Goal: Task Accomplishment & Management: Manage account settings

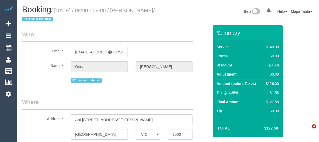
select select "VIC"
select select "number:28"
select select "number:14"
select select "number:20"
select select "number:36"
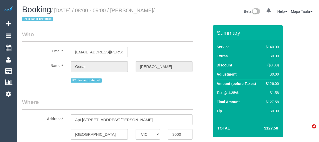
select select "number:35"
select select "number:11"
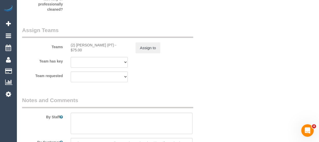
scroll to position [828, 0]
drag, startPoint x: 108, startPoint y: 46, endPoint x: 76, endPoint y: 46, distance: 31.7
click at [76, 46] on div "(2) Azwad Raza (PT) - $75.00" at bounding box center [99, 48] width 57 height 10
copy div "Azwad Raza (PT) -"
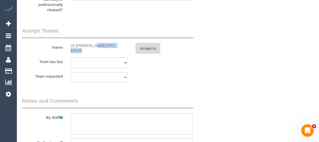
click at [148, 51] on button "Assign to" at bounding box center [148, 48] width 25 height 11
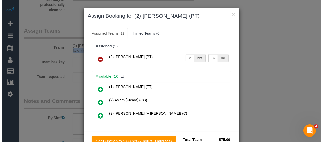
scroll to position [823, 0]
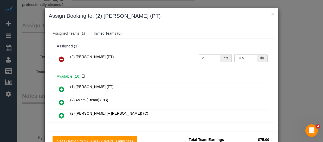
click at [64, 60] on link at bounding box center [61, 59] width 12 height 10
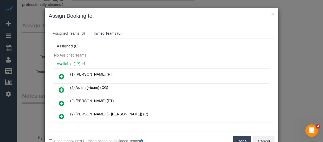
click at [241, 136] on button "Done" at bounding box center [242, 140] width 18 height 11
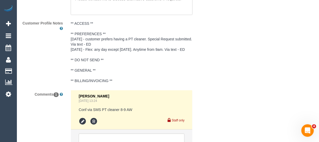
scroll to position [1017, 0]
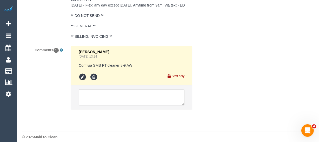
click at [99, 92] on li at bounding box center [131, 97] width 121 height 24
click at [100, 97] on textarea at bounding box center [132, 97] width 106 height 16
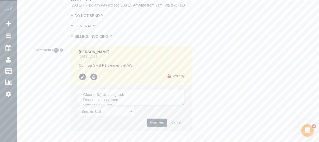
click at [151, 99] on textarea at bounding box center [132, 97] width 106 height 16
paste textarea "Azwad Raza (PT) -"
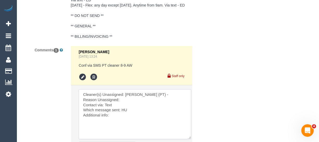
drag, startPoint x: 181, startPoint y: 109, endPoint x: 185, endPoint y: 128, distance: 19.8
click at [188, 139] on textarea at bounding box center [135, 114] width 113 height 50
click at [130, 107] on textarea at bounding box center [135, 113] width 112 height 48
click at [124, 115] on textarea at bounding box center [135, 113] width 112 height 48
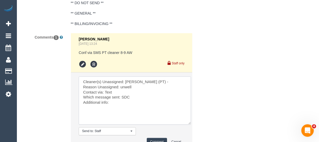
scroll to position [1064, 0]
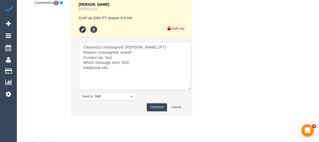
type textarea "Cleaner(s) Unassigned: Azwad Raza (PT) - Reason Unassigned: unwell Contact via:…"
click at [160, 111] on button "Comment" at bounding box center [157, 107] width 20 height 8
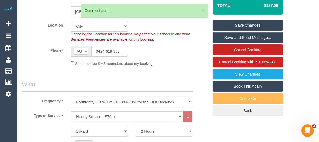
scroll to position [119, 0]
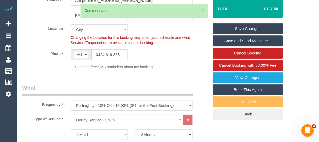
click at [234, 24] on link "Save Changes" at bounding box center [248, 28] width 70 height 11
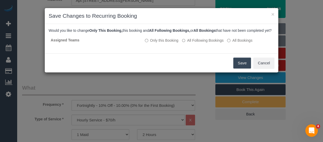
click at [234, 67] on button "Save" at bounding box center [242, 62] width 18 height 11
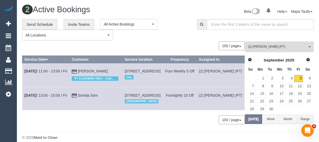
click at [278, 45] on span "(2) Azwad Raza (PT)" at bounding box center [277, 46] width 59 height 4
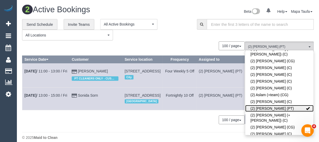
click at [273, 105] on link "(2) Azwad Raza (PT)" at bounding box center [279, 108] width 68 height 7
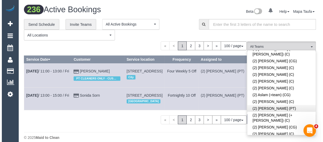
scroll to position [602, 0]
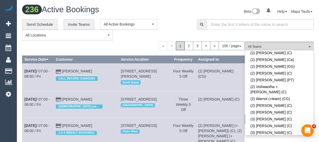
click at [144, 45] on div "« < 1 2 3 > » 100 / page 10 / page 20 / page 30 / page 40 / page 50 / page 100 …" at bounding box center [133, 45] width 223 height 9
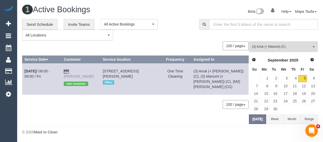
drag, startPoint x: 91, startPoint y: 76, endPoint x: 76, endPoint y: 71, distance: 15.8
click at [76, 71] on td "Carolyn Hutchins new customer" at bounding box center [81, 78] width 39 height 31
copy link "Carolyn Hutchins"
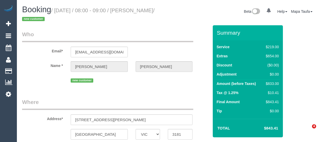
select select "VIC"
select select "string:AU"
select select "object:651"
select select "string:stripe-pm_1S0aM32GScqysDRVNJmXUULN"
select select "number:27"
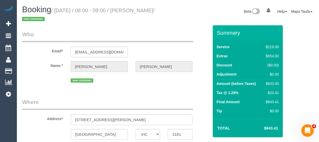
select select "number:14"
select select "number:19"
select select "number:24"
select select "number:13"
select select "object:900"
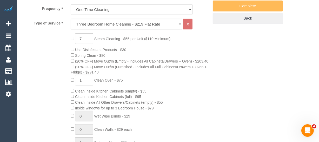
scroll to position [213, 0]
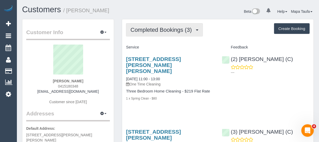
click at [171, 27] on span "Completed Bookings (3)" at bounding box center [162, 30] width 64 height 6
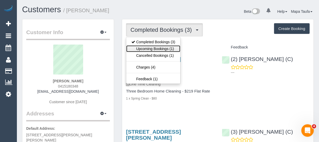
click at [169, 45] on link "Upcoming Bookings (1)" at bounding box center [153, 48] width 54 height 7
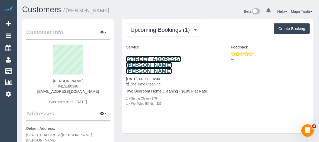
click at [160, 57] on link "33 Wilkinson Crescent, Bellfield, VIC 3081" at bounding box center [153, 65] width 55 height 18
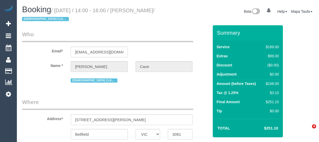
select select "VIC"
select select "string:AU"
select select "object:591"
select select "string:stripe-pm_1RuYLK2GScqysDRV8bzpjpsz"
select select "number:30"
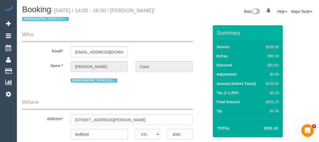
select select "number:14"
select select "number:18"
select select "number:24"
select select "number:26"
select select "object:840"
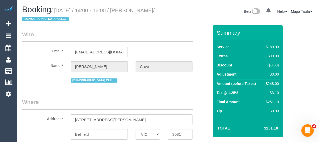
select select "spot3"
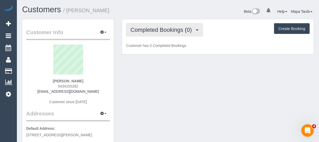
click at [171, 32] on button "Completed Bookings (0)" at bounding box center [164, 29] width 77 height 13
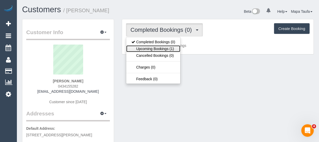
click at [165, 46] on link "Upcoming Bookings (1)" at bounding box center [153, 48] width 54 height 7
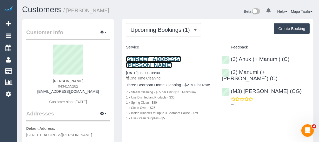
click at [159, 56] on link "[STREET_ADDRESS][PERSON_NAME]" at bounding box center [153, 62] width 55 height 12
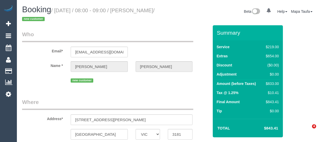
select select "VIC"
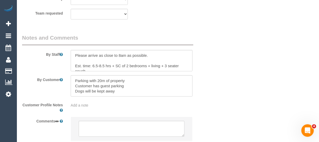
select select "string:AU"
select select "object:651"
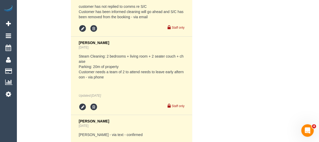
select select "string:stripe-pm_1S0aM32GScqysDRVNJmXUULN"
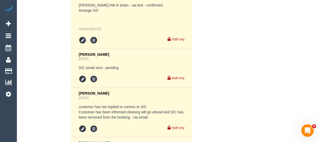
select select "number:27"
select select "number:14"
select select "number:19"
select select "number:24"
select select "number:13"
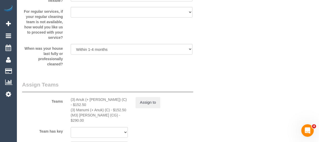
select select "object:2177"
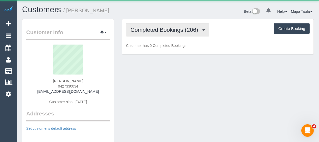
click at [162, 28] on span "Completed Bookings (206)" at bounding box center [165, 30] width 70 height 6
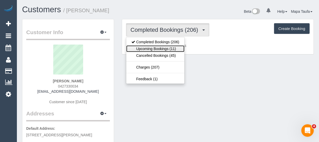
click at [157, 47] on link "Upcoming Bookings (11)" at bounding box center [155, 48] width 58 height 7
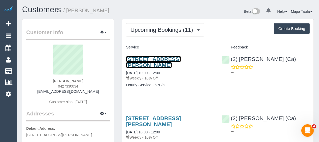
click at [149, 59] on link "55 Livingstone Street, Ivanhoe, VIC 3079" at bounding box center [153, 62] width 55 height 12
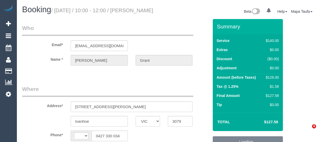
select select "VIC"
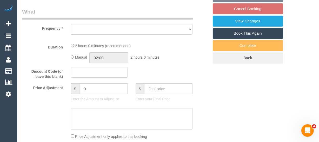
select select "string:AU"
select select "object:528"
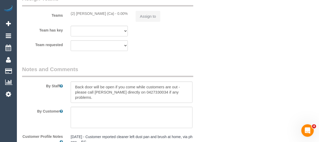
select select "string:stripe-pm_1P8YYF2GScqysDRVg9OD1fNk"
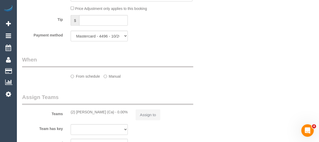
select select "number:28"
select select "number:14"
select select "number:19"
select select "number:25"
select select "number:12"
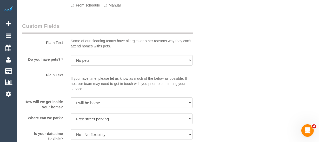
select select "object:1468"
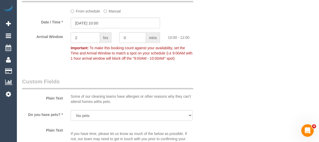
scroll to position [526, 0]
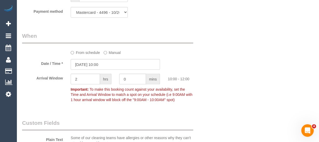
click at [83, 55] on label "From schedule" at bounding box center [85, 51] width 29 height 7
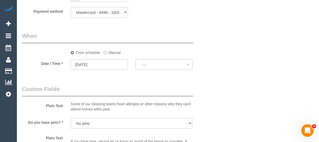
select select "spot17"
click at [99, 70] on input "12/09/2025" at bounding box center [99, 64] width 57 height 11
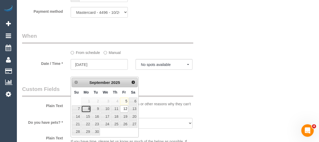
click at [87, 108] on link "8" at bounding box center [86, 108] width 10 height 7
type input "08/09/2025"
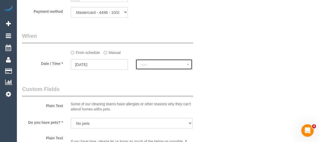
click at [149, 67] on span "--:--" at bounding box center [164, 64] width 46 height 4
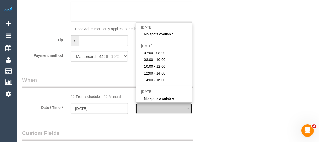
scroll to position [479, 0]
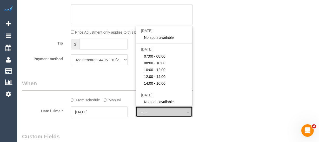
select select "spot33"
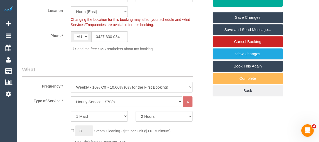
scroll to position [120, 0]
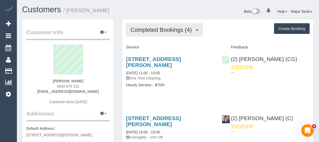
click at [154, 35] on button "Completed Bookings (4)" at bounding box center [164, 29] width 77 height 13
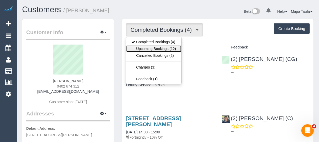
click at [152, 50] on link "Upcoming Bookings (12)" at bounding box center [153, 48] width 55 height 7
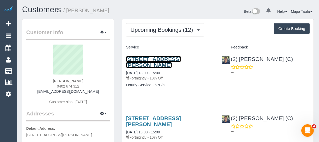
click at [146, 60] on link "12 Sanderson Street, Yarraville, VIC 3013" at bounding box center [153, 62] width 55 height 12
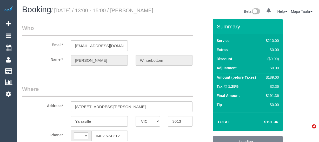
select select "VIC"
select select "string:AU"
select select "object:594"
select select "string:stripe-pm_1Rm3NM2GScqysDRVZEIvgb7w"
select select "180"
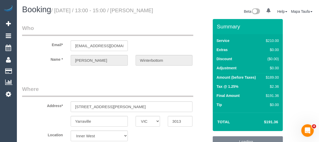
select select "number:27"
select select "number:14"
select select "number:19"
select select "number:22"
select select "number:35"
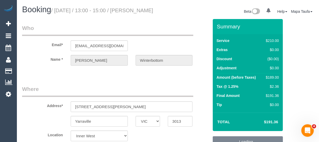
select select "number:26"
select select "object:911"
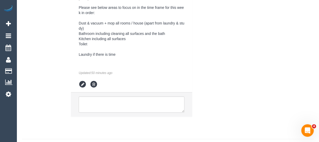
scroll to position [1151, 0]
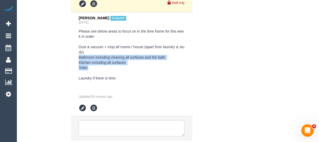
drag, startPoint x: 90, startPoint y: 74, endPoint x: 135, endPoint y: 83, distance: 45.2
click at [80, 67] on pre "Please see below areas to focus on in the time frame for this week in order: Du…" at bounding box center [132, 55] width 106 height 52
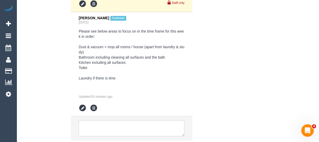
click at [142, 81] on pre "Please see below areas to focus on in the time frame for this week in order: Du…" at bounding box center [132, 55] width 106 height 52
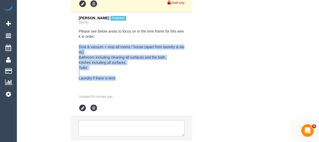
drag, startPoint x: 129, startPoint y: 86, endPoint x: 75, endPoint y: 51, distance: 64.7
click at [75, 51] on li "Danielle Winterbottom Customer Yesterday Please see below areas to focus on in …" at bounding box center [131, 64] width 121 height 104
copy pre "Dust & vacuum + mop all rooms / house (apart from laundry & study) Bathroom inc…"
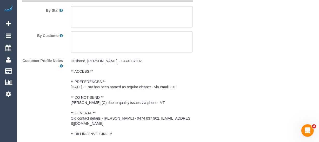
scroll to position [915, 0]
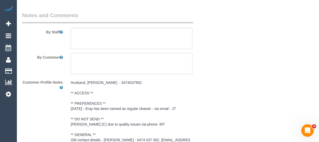
click at [90, 63] on textarea at bounding box center [132, 63] width 122 height 21
paste textarea "Dust & vacuum + mop all rooms / house (apart from laundry & study) Bathroom inc…"
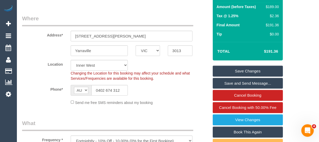
scroll to position [71, 0]
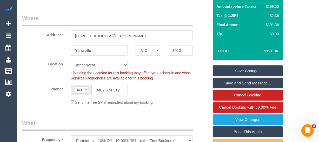
type textarea "Dust & vacuum + mop all rooms / house (apart from laundry & study) Bathroom inc…"
click at [234, 75] on link "Save Changes" at bounding box center [248, 70] width 70 height 11
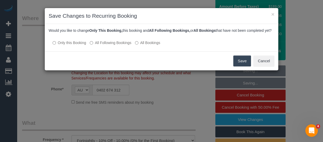
click at [246, 66] on button "Save" at bounding box center [242, 60] width 18 height 11
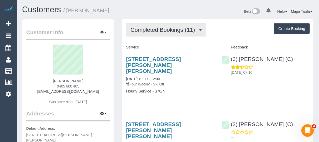
click at [172, 24] on button "Completed Bookings (11)" at bounding box center [166, 29] width 80 height 13
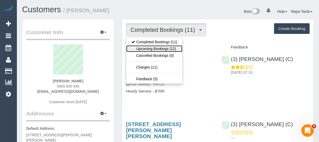
click at [167, 48] on link "Upcoming Bookings (12)" at bounding box center [154, 48] width 56 height 7
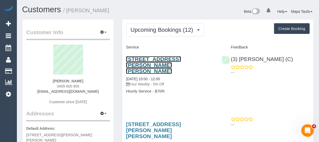
click at [143, 60] on link "2 Greig Court, 3, Elwood, VIC 3184" at bounding box center [153, 65] width 55 height 18
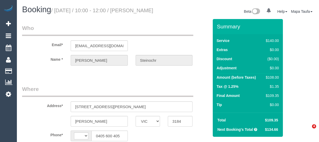
select select "VIC"
select select "string:AU"
select select "object:325"
select select "string:stripe-pm_1QEJIT2GScqysDRVUHqGDDgE"
select select "number:28"
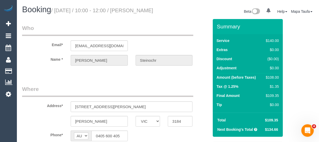
select select "number:16"
select select "number:19"
select select "number:25"
select select "number:34"
select select "number:12"
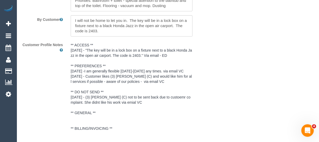
select select "object:1466"
select select "spot3"
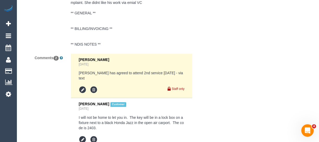
scroll to position [1040, 0]
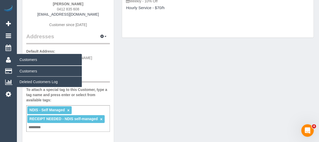
scroll to position [71, 0]
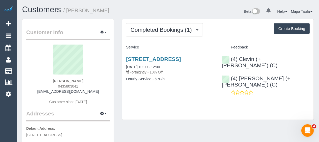
click at [141, 37] on div "Completed Bookings (1) Completed Bookings (1) Upcoming Bookings (13) Cancelled …" at bounding box center [218, 69] width 192 height 100
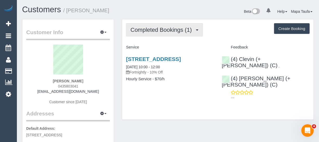
click at [143, 33] on button "Completed Bookings (1)" at bounding box center [164, 29] width 77 height 13
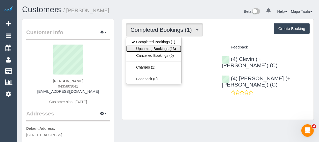
click at [150, 45] on link "Upcoming Bookings (13)" at bounding box center [153, 48] width 55 height 7
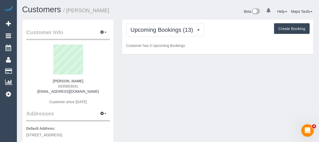
drag, startPoint x: 89, startPoint y: 83, endPoint x: 48, endPoint y: 86, distance: 40.9
click at [48, 86] on div "[PERSON_NAME] 0435803041 [EMAIL_ADDRESS][DOMAIN_NAME] Customer since [DATE]" at bounding box center [68, 76] width 84 height 65
copy span "0435803041"
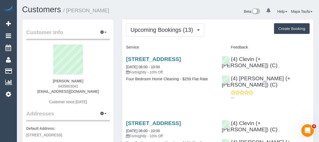
click at [89, 87] on div "[PERSON_NAME] 0435803041 [EMAIL_ADDRESS][DOMAIN_NAME] Customer since [DATE]" at bounding box center [68, 76] width 84 height 65
drag, startPoint x: 83, startPoint y: 85, endPoint x: 56, endPoint y: 86, distance: 26.5
click at [56, 86] on div "[PERSON_NAME] 0435803041 [EMAIL_ADDRESS][DOMAIN_NAME] Customer since [DATE]" at bounding box center [68, 76] width 84 height 65
copy span "0435803041"
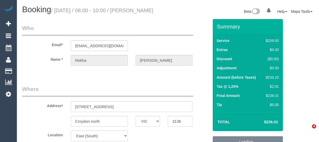
select select "VIC"
select select "number:28"
select select "number:14"
select select "number:18"
select select "number:24"
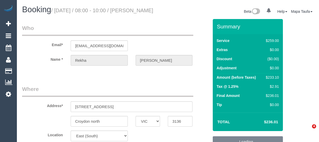
select select "number:35"
select select "number:11"
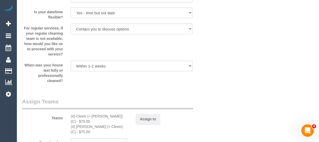
scroll to position [803, 0]
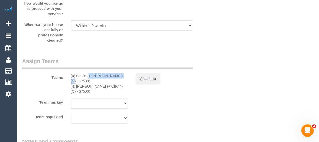
drag, startPoint x: 104, startPoint y: 88, endPoint x: 75, endPoint y: 88, distance: 28.6
click at [75, 84] on div "(4) Clevin (+ Noel) (C) - $75.00" at bounding box center [99, 78] width 57 height 10
click at [145, 84] on button "Assign to" at bounding box center [148, 78] width 25 height 11
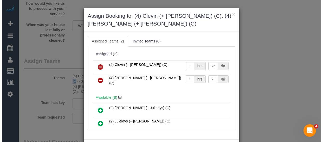
scroll to position [793, 0]
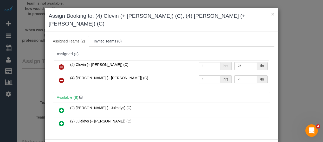
click at [69, 60] on td "(4) Clevin (+ Noel) (C)" at bounding box center [133, 66] width 128 height 13
click at [67, 60] on td at bounding box center [61, 66] width 15 height 13
click at [64, 62] on link at bounding box center [61, 67] width 12 height 10
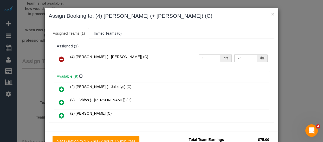
click at [63, 59] on link at bounding box center [61, 59] width 12 height 10
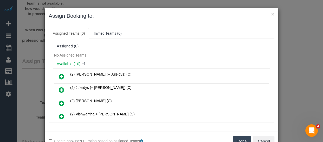
click at [63, 59] on div "Available (10)" at bounding box center [161, 64] width 217 height 10
click at [237, 139] on button "Done" at bounding box center [242, 140] width 18 height 11
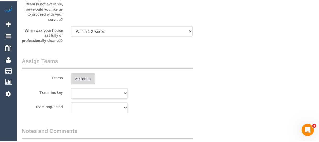
scroll to position [803, 0]
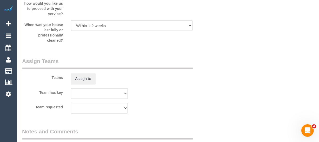
click at [189, 84] on div "Teams Assign to" at bounding box center [115, 70] width 195 height 27
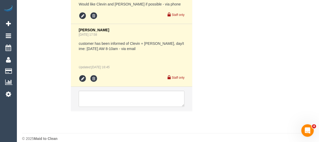
scroll to position [1188, 0]
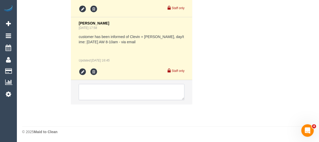
click at [99, 85] on textarea at bounding box center [132, 92] width 106 height 16
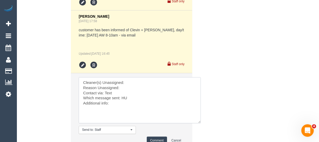
drag, startPoint x: 181, startPoint y: 98, endPoint x: 135, endPoint y: 102, distance: 46.4
click at [198, 123] on textarea at bounding box center [140, 100] width 122 height 46
click at [135, 88] on textarea at bounding box center [140, 100] width 122 height 47
paste textarea "Clevin (+ Noel) (C"
click at [132, 94] on textarea at bounding box center [140, 100] width 122 height 47
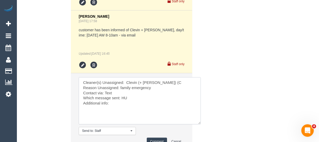
click at [124, 104] on textarea at bounding box center [140, 100] width 122 height 47
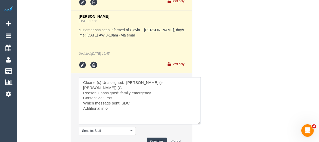
click at [122, 101] on textarea at bounding box center [140, 100] width 122 height 47
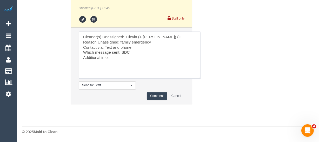
scroll to position [1241, 0]
type textarea "Cleaner(s) Unassigned: Clevin (+ Noel) (C Reason Unassigned: family emergency C…"
click at [160, 96] on button "Comment" at bounding box center [157, 96] width 20 height 8
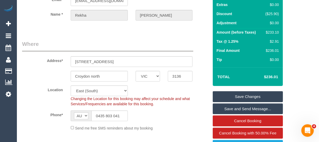
scroll to position [47, 0]
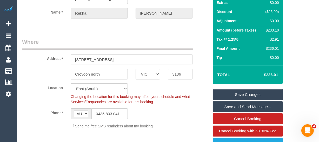
click at [239, 95] on link "Save Changes" at bounding box center [248, 94] width 70 height 11
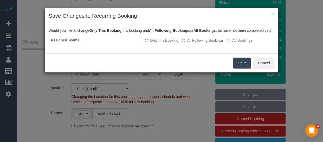
click at [236, 67] on button "Save" at bounding box center [242, 62] width 18 height 11
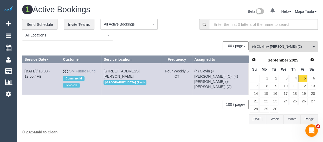
drag, startPoint x: 97, startPoint y: 73, endPoint x: 81, endPoint y: 74, distance: 15.4
click at [75, 73] on td "SM Future Fund Commercial INVOICE" at bounding box center [81, 78] width 41 height 31
click at [97, 81] on div "Commercial INVOICE" at bounding box center [81, 81] width 36 height 15
drag, startPoint x: 100, startPoint y: 69, endPoint x: 73, endPoint y: 70, distance: 27.6
click at [73, 70] on td "SM Future Fund Commercial INVOICE" at bounding box center [81, 78] width 41 height 31
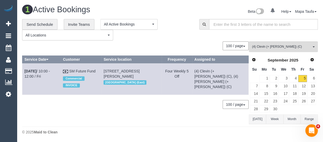
copy link "SM Future Fund"
click at [272, 44] on span "(4) Clevin (+ Noel) (C)" at bounding box center [281, 46] width 59 height 4
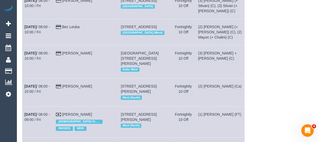
scroll to position [22, 0]
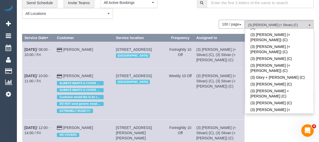
click at [150, 21] on div "100 / page 10 / page 20 / page 30 / page 40 / page 50 / page 100 / page" at bounding box center [133, 24] width 223 height 9
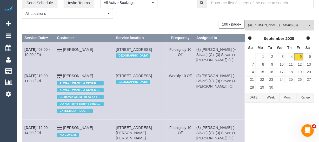
click at [255, 96] on button "Today" at bounding box center [253, 98] width 17 height 10
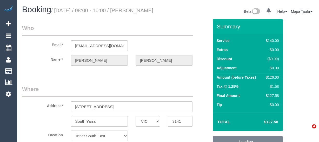
select select "VIC"
select select "number:28"
select select "number:14"
select select "number:19"
select select "number:22"
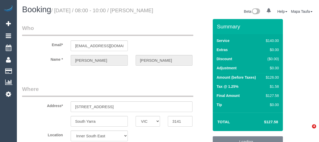
select select "number:33"
select select "number:26"
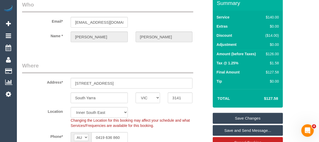
scroll to position [94, 0]
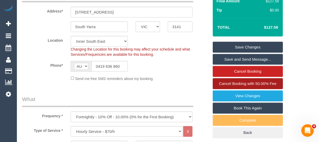
click at [249, 89] on link "Cancel Booking with 50.00% Fee" at bounding box center [248, 83] width 70 height 11
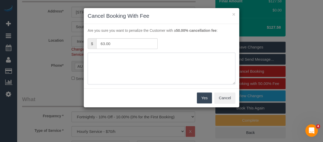
click at [190, 63] on textarea at bounding box center [162, 69] width 148 height 32
type textarea "customer not well adv fee via text -MT"
click at [200, 96] on button "Yes" at bounding box center [204, 97] width 15 height 11
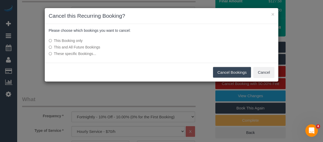
click at [224, 71] on button "Cancel Bookings" at bounding box center [232, 72] width 38 height 11
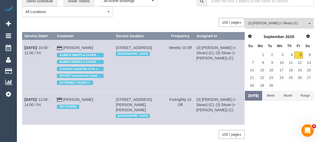
scroll to position [39, 0]
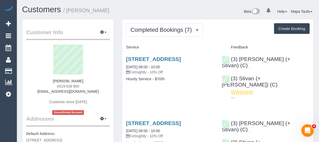
drag, startPoint x: 75, startPoint y: 85, endPoint x: 58, endPoint y: 85, distance: 17.2
click at [58, 85] on div "[PERSON_NAME] 0419 636 860 [EMAIL_ADDRESS][DOMAIN_NAME] Customer since [DATE] U…" at bounding box center [68, 79] width 84 height 70
copy span "0419 636 860"
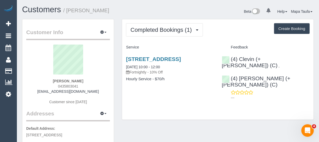
drag, startPoint x: 71, startPoint y: 85, endPoint x: 60, endPoint y: 86, distance: 11.5
click at [60, 86] on div "[PERSON_NAME] 0435803041 [EMAIL_ADDRESS][DOMAIN_NAME] Customer since [DATE]" at bounding box center [68, 76] width 84 height 65
click at [85, 86] on div "[PERSON_NAME] 0435803041 [EMAIL_ADDRESS][DOMAIN_NAME] Customer since [DATE]" at bounding box center [68, 76] width 84 height 65
drag, startPoint x: 83, startPoint y: 85, endPoint x: 56, endPoint y: 86, distance: 27.0
click at [56, 86] on div "[PERSON_NAME] 0435803041 [EMAIL_ADDRESS][DOMAIN_NAME] Customer since [DATE]" at bounding box center [68, 76] width 84 height 65
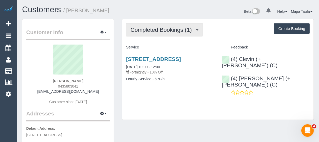
click at [146, 32] on button "Completed Bookings (1)" at bounding box center [164, 29] width 77 height 13
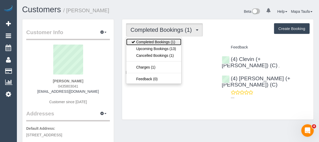
click at [147, 44] on link "Completed Bookings (1)" at bounding box center [153, 41] width 55 height 7
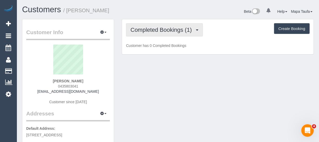
drag, startPoint x: 146, startPoint y: 26, endPoint x: 145, endPoint y: 36, distance: 10.4
click at [146, 26] on button "Completed Bookings (1)" at bounding box center [164, 29] width 77 height 13
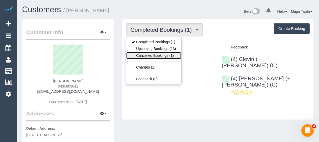
click at [154, 52] on link "Cancelled Bookings (1)" at bounding box center [153, 55] width 55 height 7
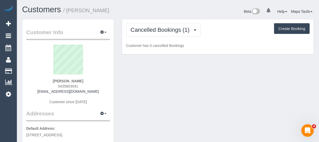
click at [154, 36] on div "Cancelled Bookings (1) Completed Bookings (1) Upcoming Bookings (13) Cancelled …" at bounding box center [218, 36] width 192 height 35
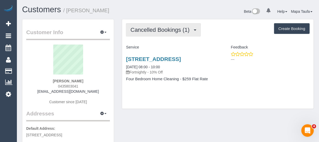
drag, startPoint x: 152, startPoint y: 31, endPoint x: 152, endPoint y: 43, distance: 11.2
click at [152, 32] on span "Cancelled Bookings (1)" at bounding box center [161, 30] width 62 height 6
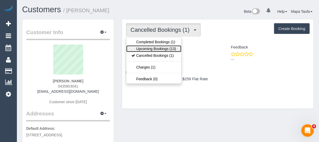
click at [151, 48] on link "Upcoming Bookings (13)" at bounding box center [153, 48] width 55 height 7
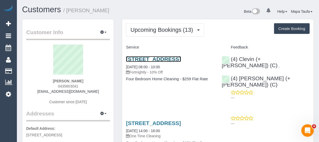
click at [134, 61] on link "[STREET_ADDRESS]" at bounding box center [153, 59] width 55 height 6
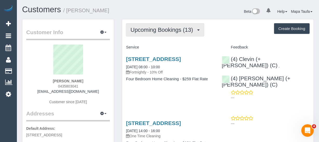
drag, startPoint x: 159, startPoint y: 28, endPoint x: 159, endPoint y: 39, distance: 10.9
click at [159, 29] on span "Upcoming Bookings (13)" at bounding box center [162, 30] width 65 height 6
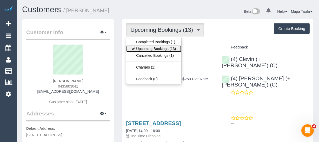
click at [156, 48] on link "Upcoming Bookings (13)" at bounding box center [153, 48] width 55 height 7
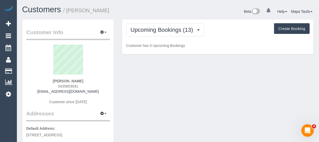
click at [149, 17] on div "Customers / Rekha Raghuram Beta 0 Your Notifications You have 0 alerts Help Hel…" at bounding box center [168, 12] width 300 height 14
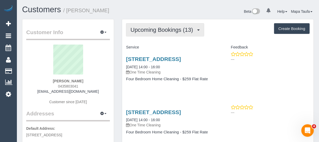
click at [161, 33] on button "Upcoming Bookings (13)" at bounding box center [165, 29] width 78 height 13
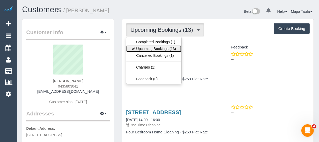
click at [156, 48] on link "Upcoming Bookings (13)" at bounding box center [153, 48] width 55 height 7
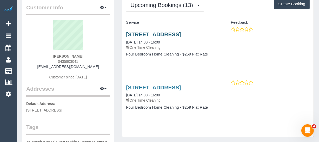
scroll to position [23, 0]
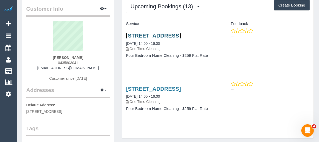
click at [146, 38] on link "11 Azalea Court, Croydon North, VIC 3136" at bounding box center [153, 35] width 55 height 6
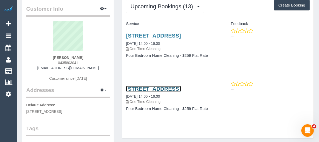
click at [139, 91] on link "11 Azalea Court, Croydon North, VIC 3136" at bounding box center [153, 89] width 55 height 6
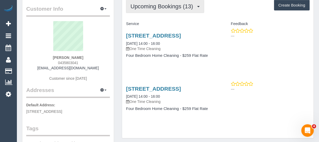
click at [140, 6] on span "Upcoming Bookings (13)" at bounding box center [162, 6] width 65 height 6
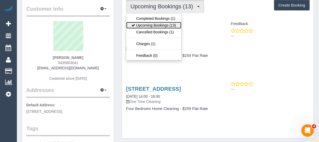
click at [145, 26] on link "Upcoming Bookings (13)" at bounding box center [153, 25] width 55 height 7
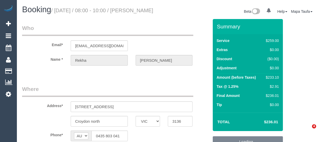
select select "VIC"
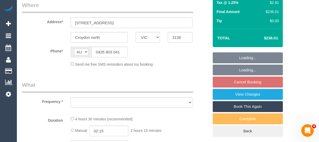
select select "string:stripe-pm_1RrDHl2GScqysDRVY2vperoW"
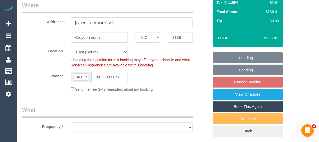
scroll to position [94, 0]
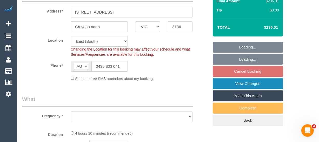
select select "object:534"
select select "spot2"
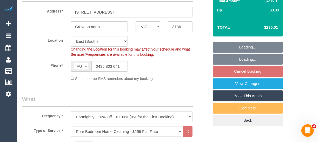
select select "object:1075"
select select "number:28"
select select "number:14"
select select "number:18"
select select "number:24"
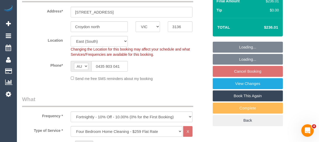
select select "number:35"
select select "number:11"
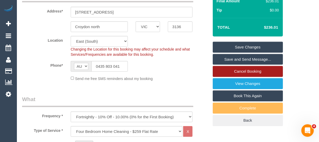
click at [247, 75] on link "Cancel Booking" at bounding box center [248, 71] width 70 height 11
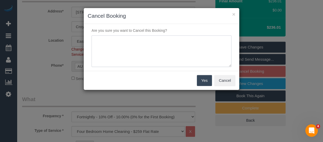
click at [165, 55] on textarea at bounding box center [161, 51] width 140 height 32
type textarea "services not needed via phone -MT"
click at [201, 83] on button "Yes" at bounding box center [204, 80] width 15 height 11
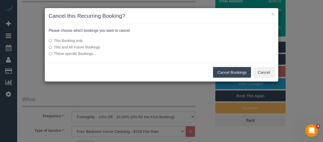
click at [86, 47] on label "This and All Future Bookings" at bounding box center [123, 46] width 148 height 5
click at [231, 76] on button "Cancel Bookings" at bounding box center [232, 72] width 38 height 11
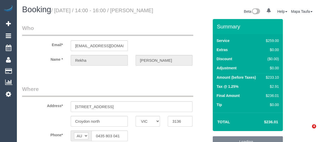
select select "VIC"
select select "number:28"
select select "number:14"
select select "number:18"
select select "number:24"
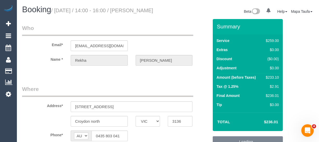
select select "number:35"
select select "number:11"
select select "object:790"
select select "string:stripe-pm_1RrDHl2GScqysDRVY2vperoW"
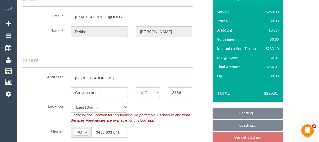
select select "object:795"
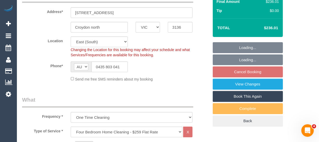
scroll to position [94, 0]
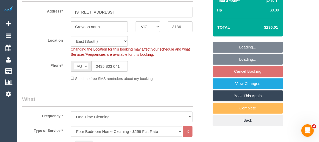
select select "spot5"
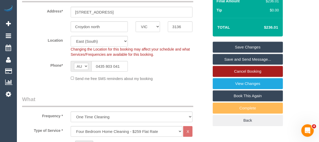
click at [254, 77] on link "Cancel Booking" at bounding box center [248, 71] width 70 height 11
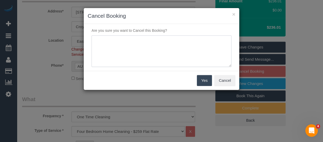
click at [150, 47] on textarea at bounding box center [161, 51] width 140 height 32
type textarea "service not needed via phone -MT"
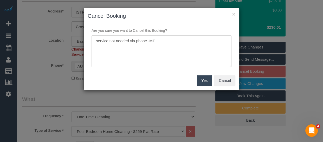
click at [208, 83] on button "Yes" at bounding box center [204, 80] width 15 height 11
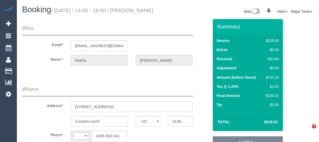
select select "VIC"
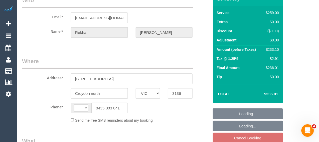
scroll to position [94, 0]
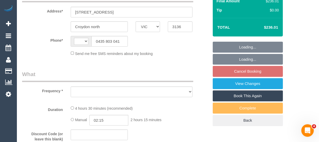
select select "string:AU"
select select "object:543"
select select "string:stripe-pm_1RrDHl2GScqysDRVY2vperoW"
select select "number:28"
select select "number:14"
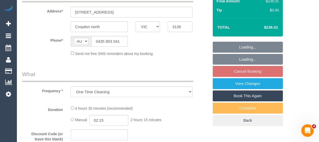
select select "number:18"
select select "number:24"
select select "number:35"
select select "number:11"
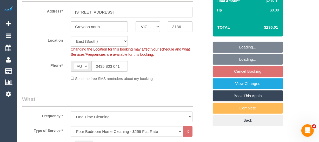
select select "object:1223"
select select "spot5"
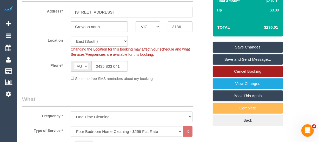
click at [239, 77] on link "Cancel Booking" at bounding box center [248, 71] width 70 height 11
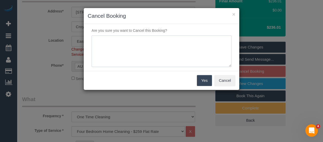
click at [159, 43] on textarea at bounding box center [161, 51] width 140 height 32
paste textarea "service not needed via phone -MT"
type textarea "service not needed via phone -MT"
click at [199, 78] on button "Yes" at bounding box center [204, 80] width 15 height 11
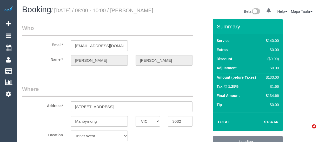
select select "VIC"
select select "number:28"
select select "number:14"
select select "number:18"
select select "number:25"
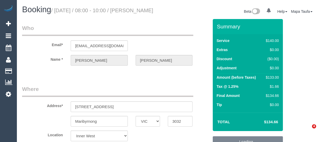
select select "number:34"
select select "number:13"
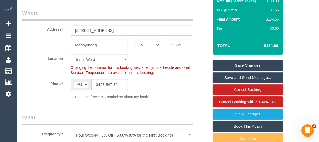
scroll to position [77, 0]
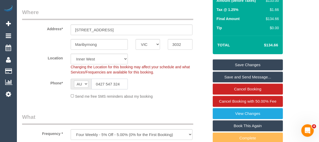
click at [113, 88] on input "0427 547 324" at bounding box center [109, 83] width 36 height 11
click at [112, 89] on input "0427 547 324" at bounding box center [109, 83] width 36 height 11
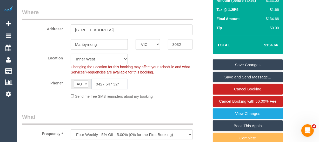
click at [112, 89] on input "0427 547 324" at bounding box center [109, 83] width 36 height 11
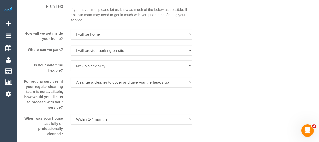
scroll to position [709, 0]
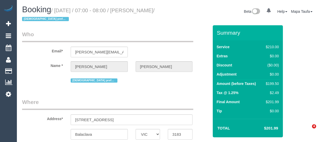
select select "VIC"
select select "180"
select select "number:27"
select select "number:14"
select select "number:18"
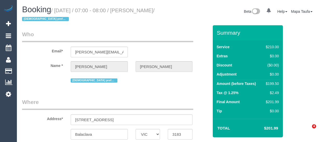
select select "number:22"
select select "number:34"
select select "number:12"
select select "VIC"
select select "string:AU"
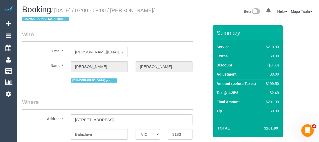
select select "object:4239"
select select "string:stripe-pm_1OUK6Z2GScqysDRVqiwHMni1"
select select "object:4390"
select select "180"
select select "number:27"
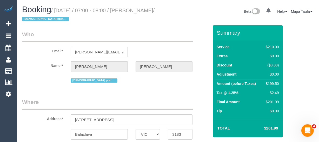
select select "number:14"
select select "number:18"
select select "number:22"
select select "number:34"
select select "number:12"
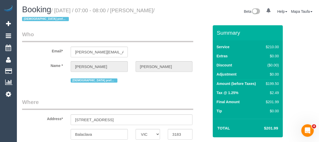
scroll to position [94, 0]
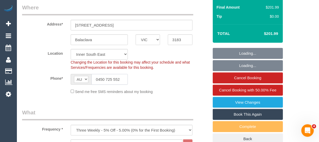
click at [108, 81] on input "0450 725 552" at bounding box center [109, 79] width 36 height 11
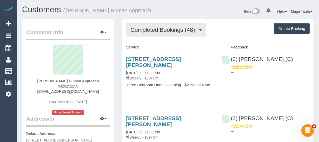
click at [162, 35] on button "Completed Bookings (48)" at bounding box center [166, 29] width 80 height 13
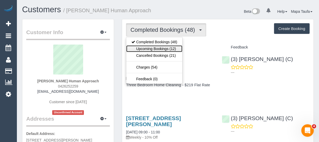
click at [162, 45] on link "Upcoming Bookings (12)" at bounding box center [154, 48] width 56 height 7
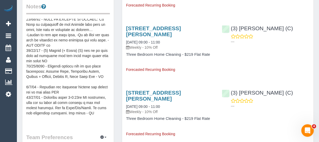
scroll to position [99, 0]
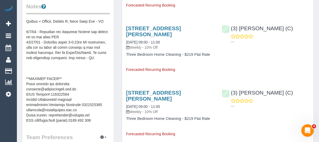
click at [92, 96] on pre at bounding box center [68, 71] width 84 height 104
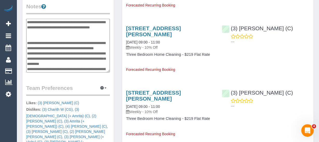
scroll to position [151, 0]
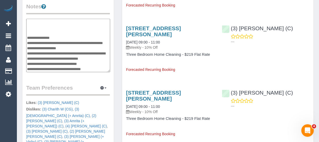
click at [103, 68] on textarea at bounding box center [68, 46] width 84 height 54
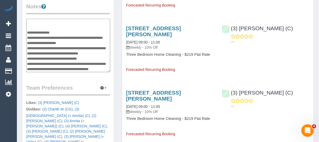
scroll to position [165, 0]
type textarea "**********"
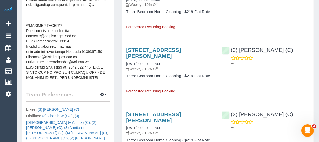
scroll to position [213, 0]
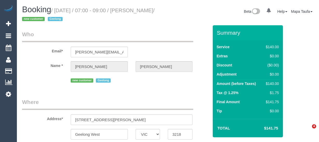
select select "VIC"
select select "object:586"
select select "number:27"
select select "number:14"
select select "number:19"
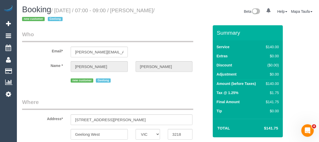
select select "number:24"
select select "object:809"
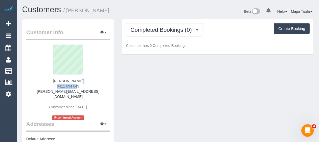
drag, startPoint x: 86, startPoint y: 82, endPoint x: 68, endPoint y: 86, distance: 17.7
click at [68, 86] on div "[PERSON_NAME] 0411 694 649 [PERSON_NAME][EMAIL_ADDRESS][DOMAIN_NAME] Customer s…" at bounding box center [68, 81] width 84 height 75
click at [87, 85] on div "[PERSON_NAME] 0411 694 649 [PERSON_NAME][EMAIL_ADDRESS][DOMAIN_NAME] Customer s…" at bounding box center [68, 81] width 84 height 75
drag, startPoint x: 81, startPoint y: 87, endPoint x: 53, endPoint y: 86, distance: 27.8
click at [53, 86] on div "[PERSON_NAME] 0411 694 649 [PERSON_NAME][EMAIL_ADDRESS][DOMAIN_NAME] Customer s…" at bounding box center [68, 81] width 84 height 75
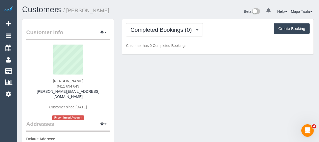
copy span "0411 694 649"
click at [156, 37] on div "Completed Bookings (0) Completed Bookings (0) Upcoming Bookings (1) Cancelled B…" at bounding box center [218, 36] width 192 height 35
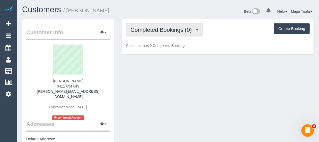
click at [160, 29] on span "Completed Bookings (0)" at bounding box center [162, 30] width 64 height 6
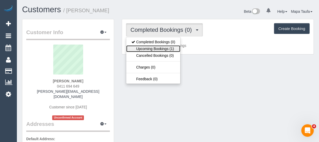
click at [167, 46] on link "Upcoming Bookings (1)" at bounding box center [153, 48] width 54 height 7
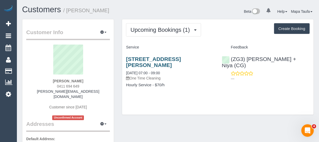
drag, startPoint x: 169, startPoint y: 65, endPoint x: 126, endPoint y: 57, distance: 43.6
click at [126, 57] on h3 "[STREET_ADDRESS][PERSON_NAME]" at bounding box center [170, 62] width 88 height 12
copy link "[STREET_ADDRESS][PERSON_NAME]"
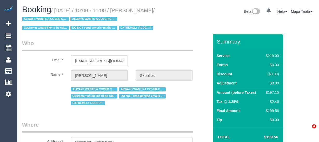
select select "VIC"
select select "number:28"
select select "number:14"
select select "number:19"
select select "number:22"
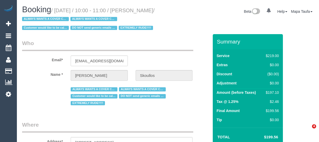
select select "number:34"
select select "number:12"
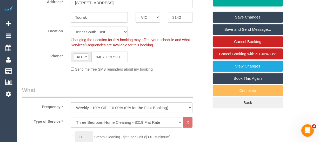
scroll to position [142, 0]
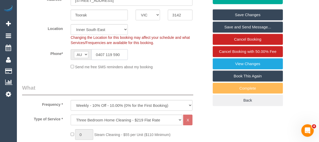
click at [123, 52] on input "0407 119 590" at bounding box center [109, 54] width 36 height 11
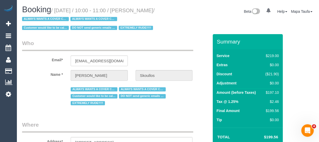
scroll to position [124, 0]
